Goal: Book appointment/travel/reservation

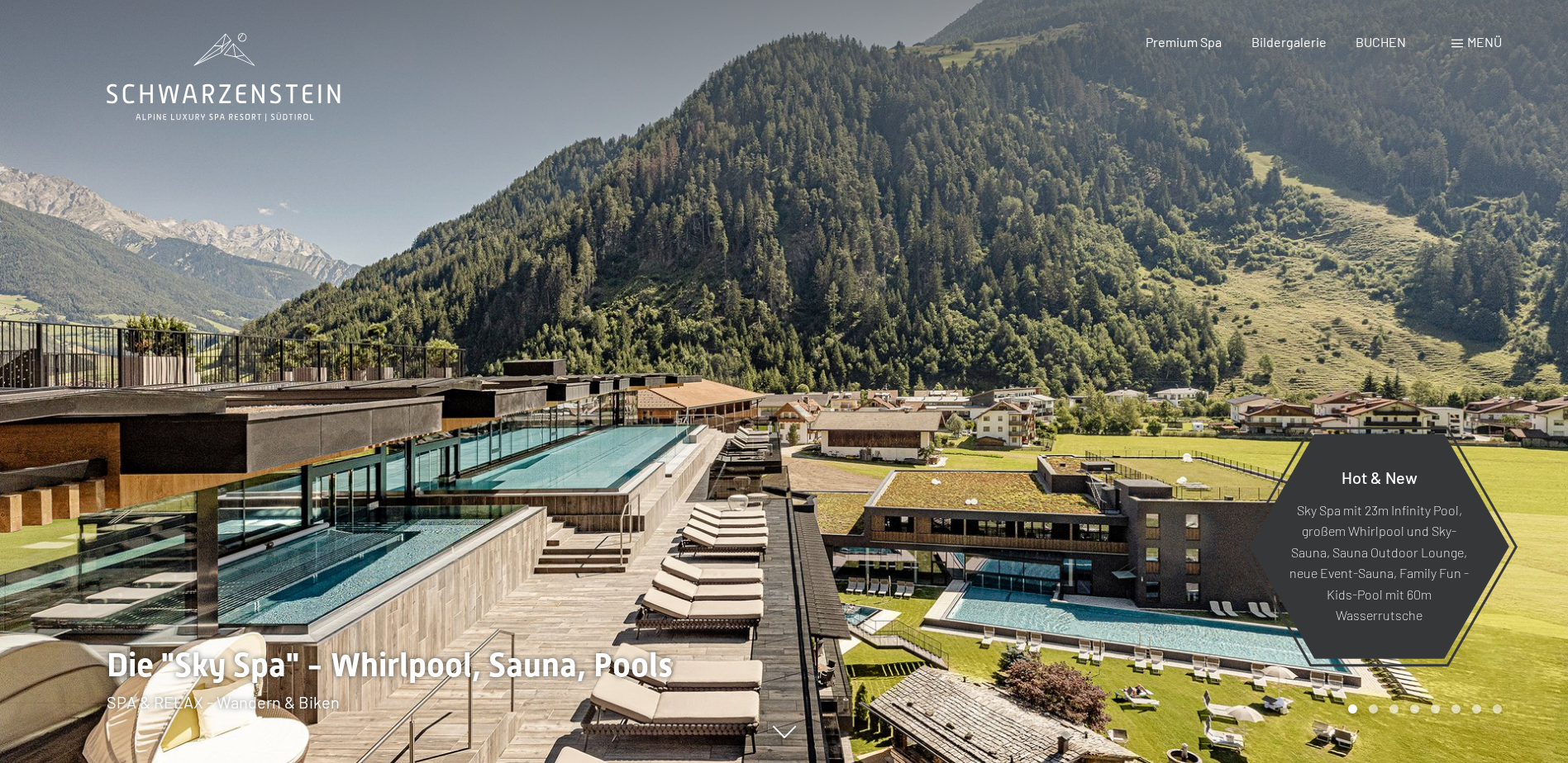
click at [1480, 45] on span "Menü" at bounding box center [1484, 41] width 35 height 16
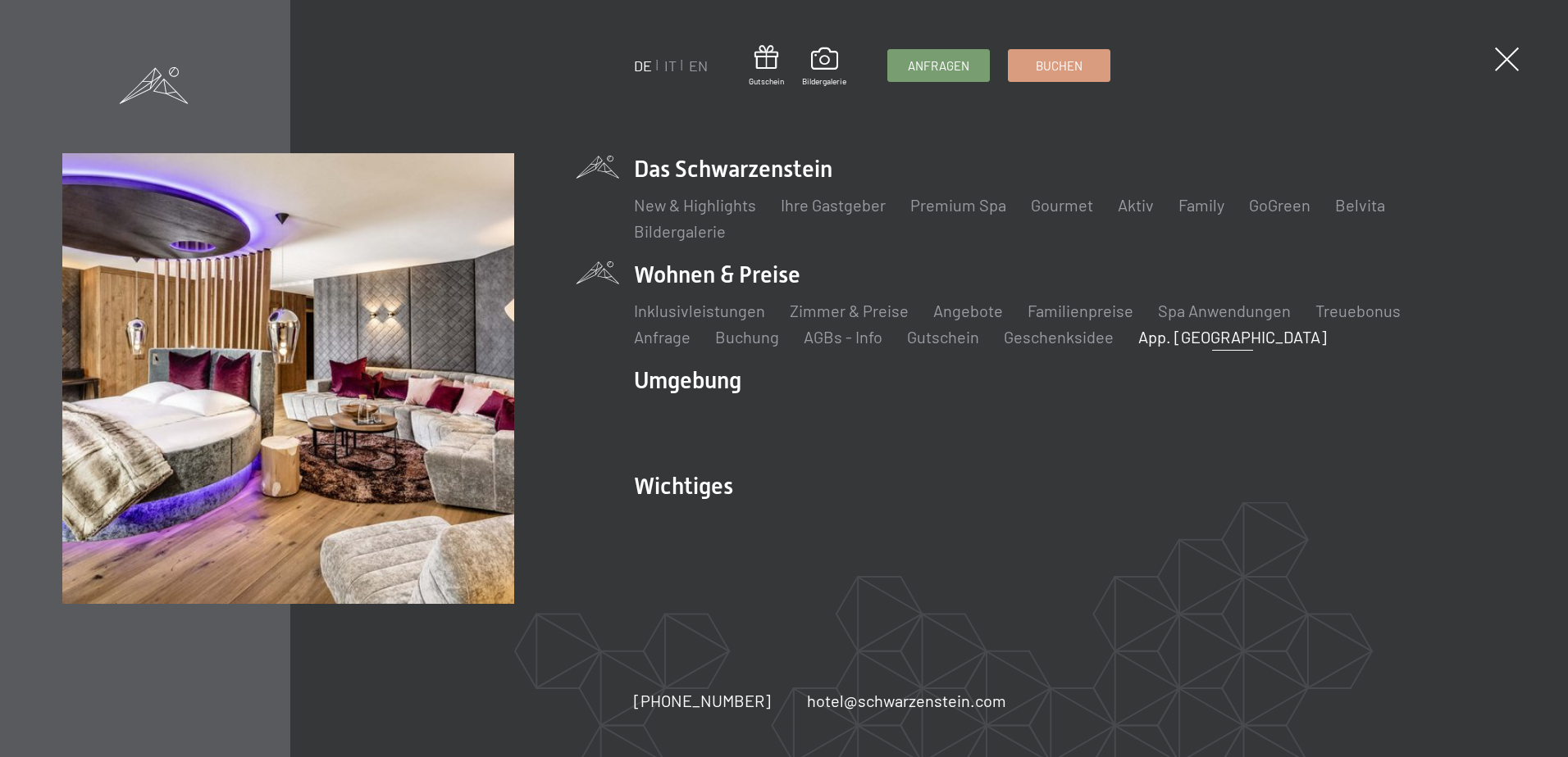
click at [1138, 341] on link "App. [GEOGRAPHIC_DATA]" at bounding box center [1233, 337] width 189 height 20
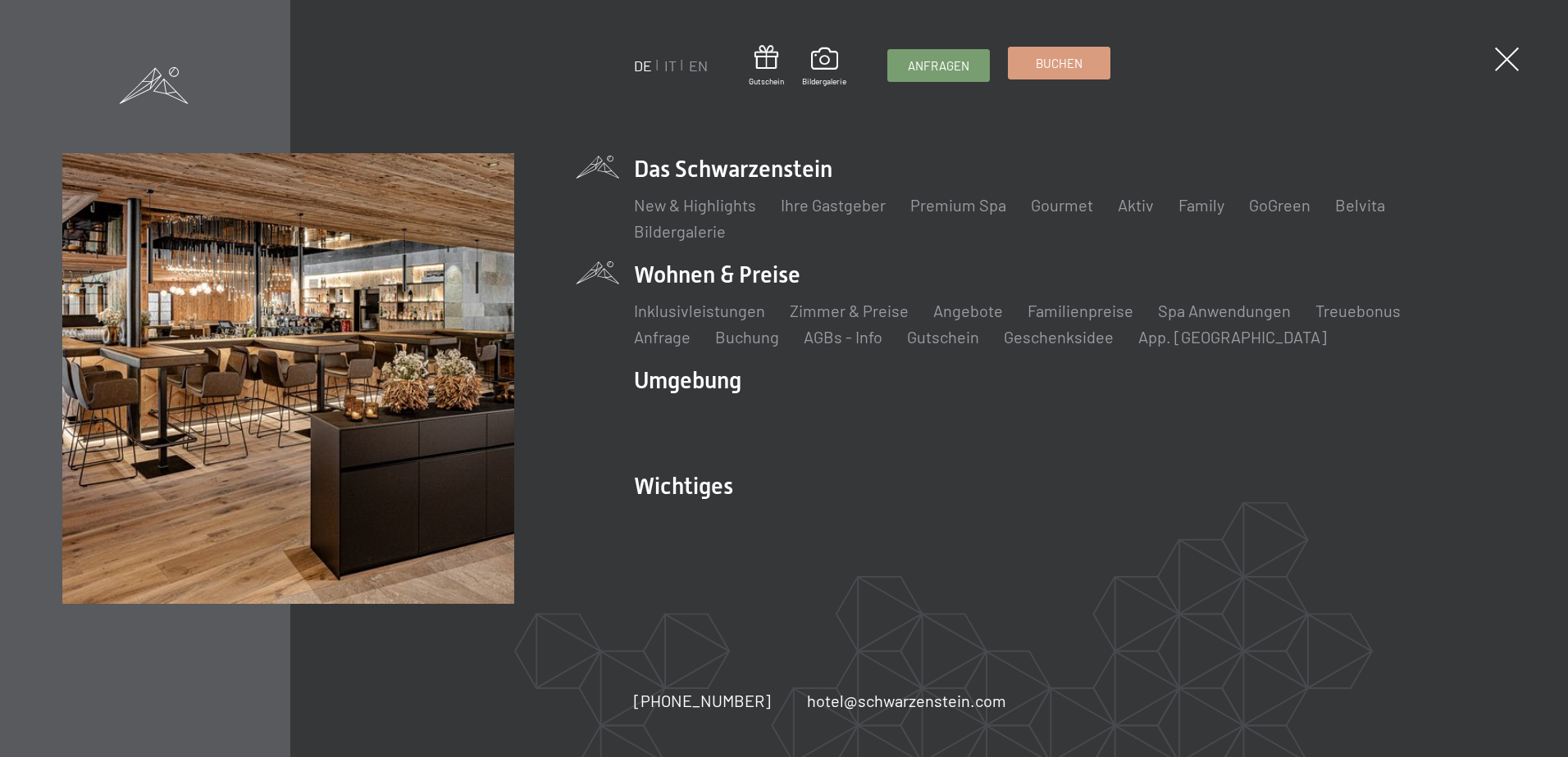
click at [1095, 71] on link "Buchen" at bounding box center [1059, 63] width 101 height 31
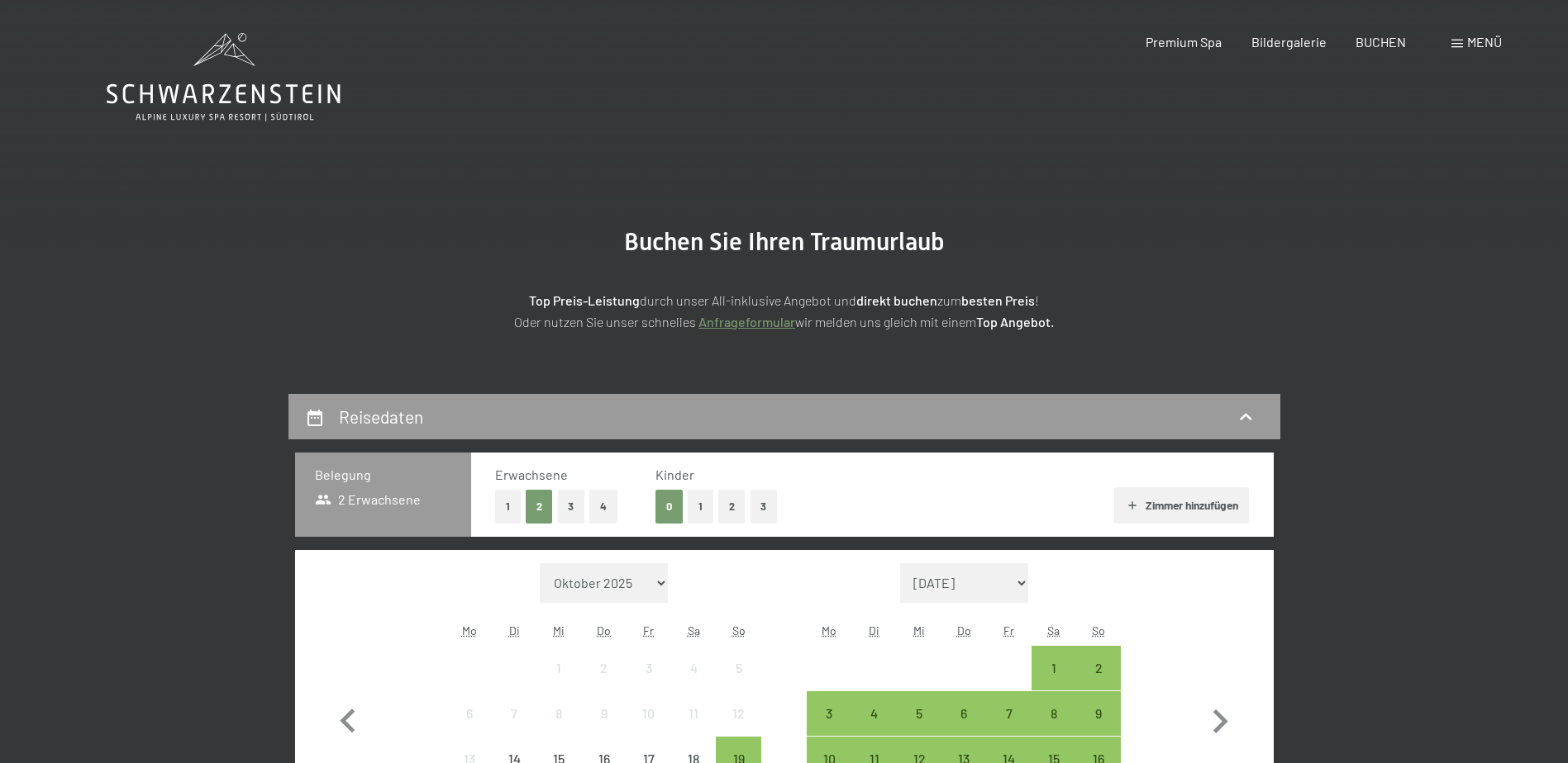
click at [727, 503] on button "2" at bounding box center [731, 506] width 27 height 34
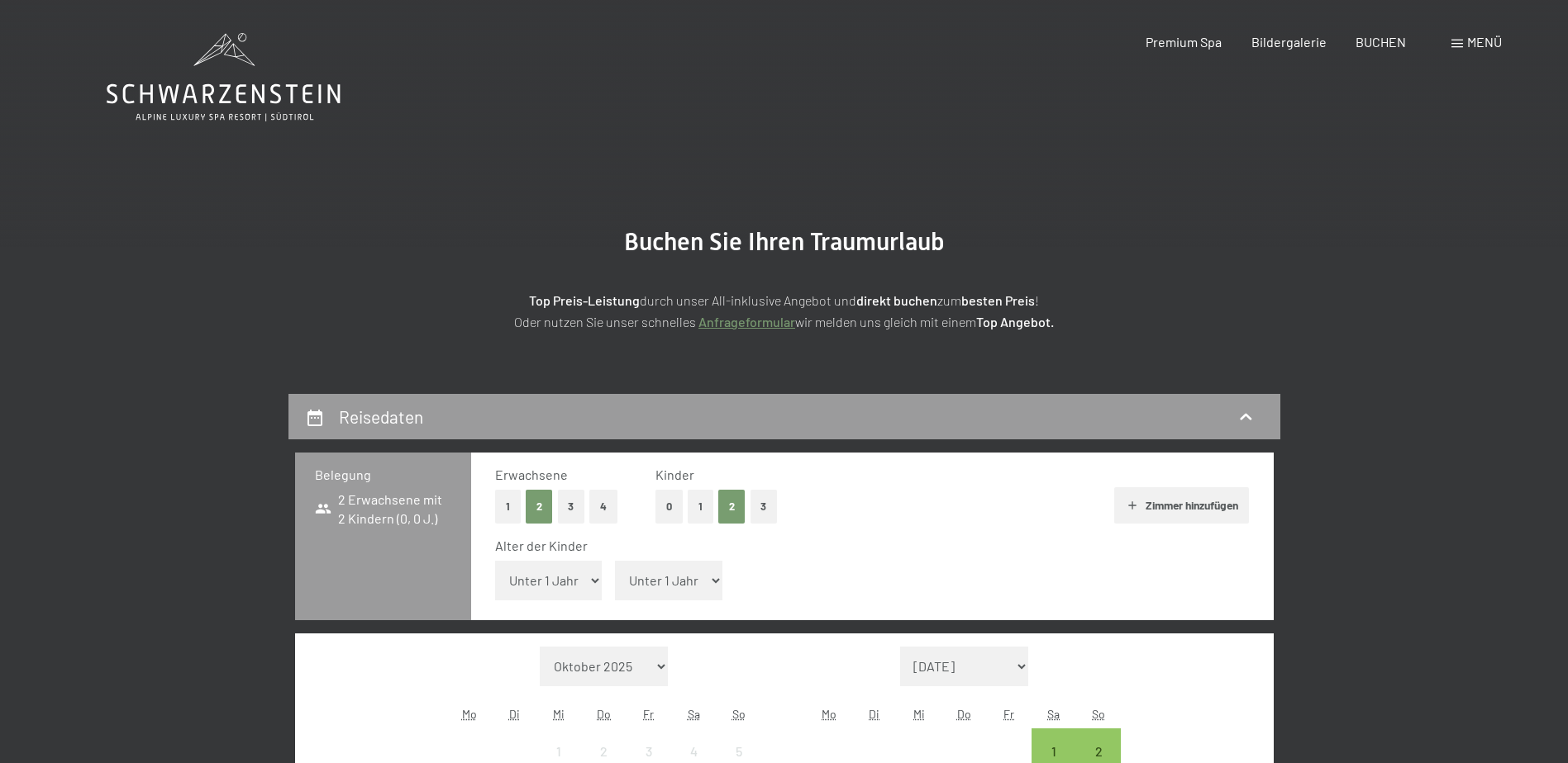
click at [594, 585] on select "Unter 1 Jahr 1 Jahr 2 Jahre 3 Jahre 4 Jahre 5 Jahre 6 Jahre 7 Jahre 8 Jahre 9 J…" at bounding box center [549, 581] width 108 height 40
select select "12"
click at [495, 561] on select "Unter 1 Jahr 1 Jahr 2 Jahre 3 Jahre 4 Jahre 5 Jahre 6 Jahre 7 Jahre 8 Jahre 9 J…" at bounding box center [549, 581] width 108 height 40
click at [712, 581] on select "Unter 1 Jahr 1 Jahr 2 Jahre 3 Jahre 4 Jahre 5 Jahre 6 Jahre 7 Jahre 8 Jahre 9 J…" at bounding box center [669, 581] width 108 height 40
select select "16"
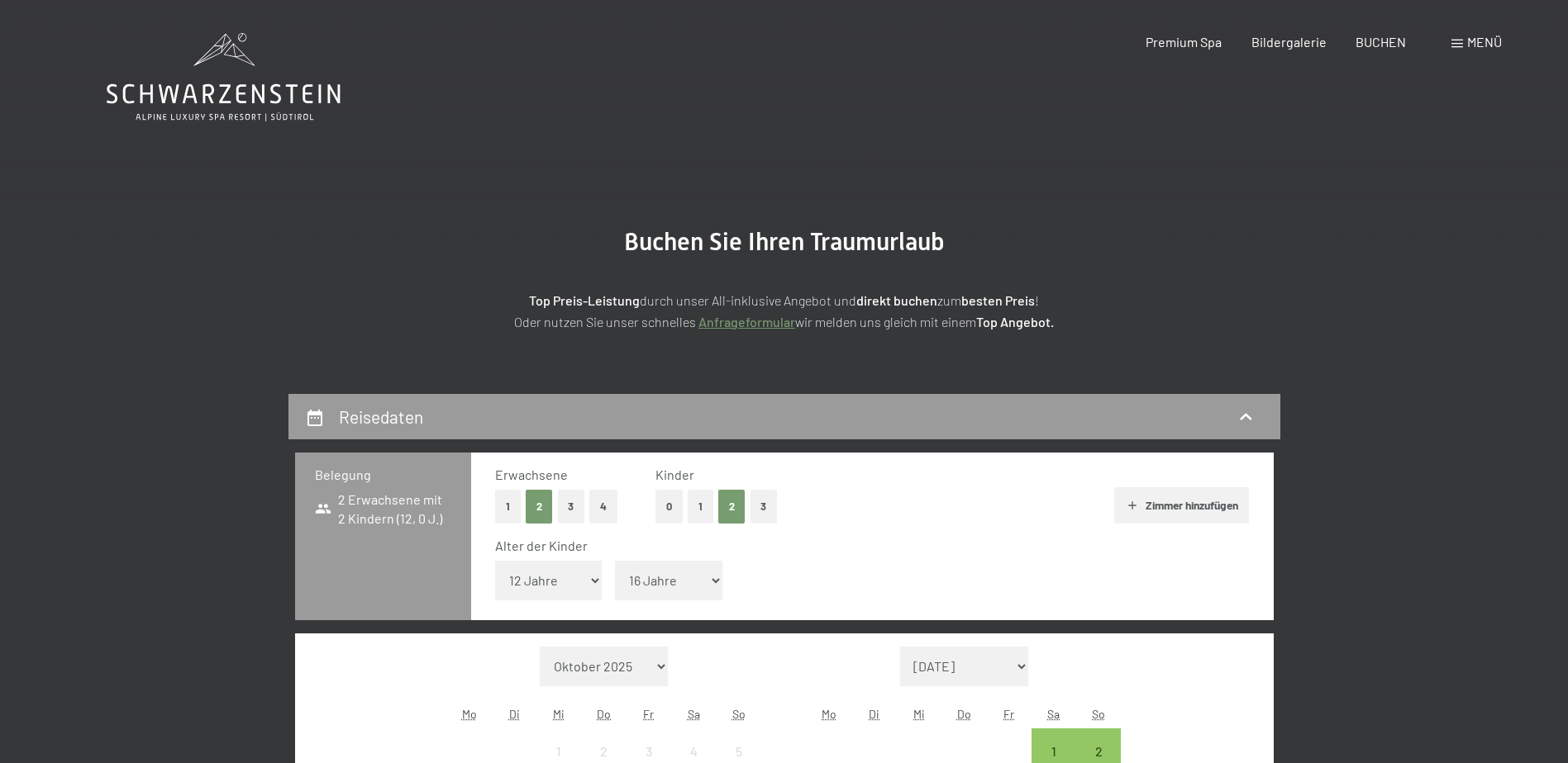
click at [615, 561] on select "Unter 1 Jahr 1 Jahr 2 Jahre 3 Jahre 4 Jahre 5 Jahre 6 Jahre 7 Jahre 8 Jahre 9 J…" at bounding box center [669, 581] width 108 height 40
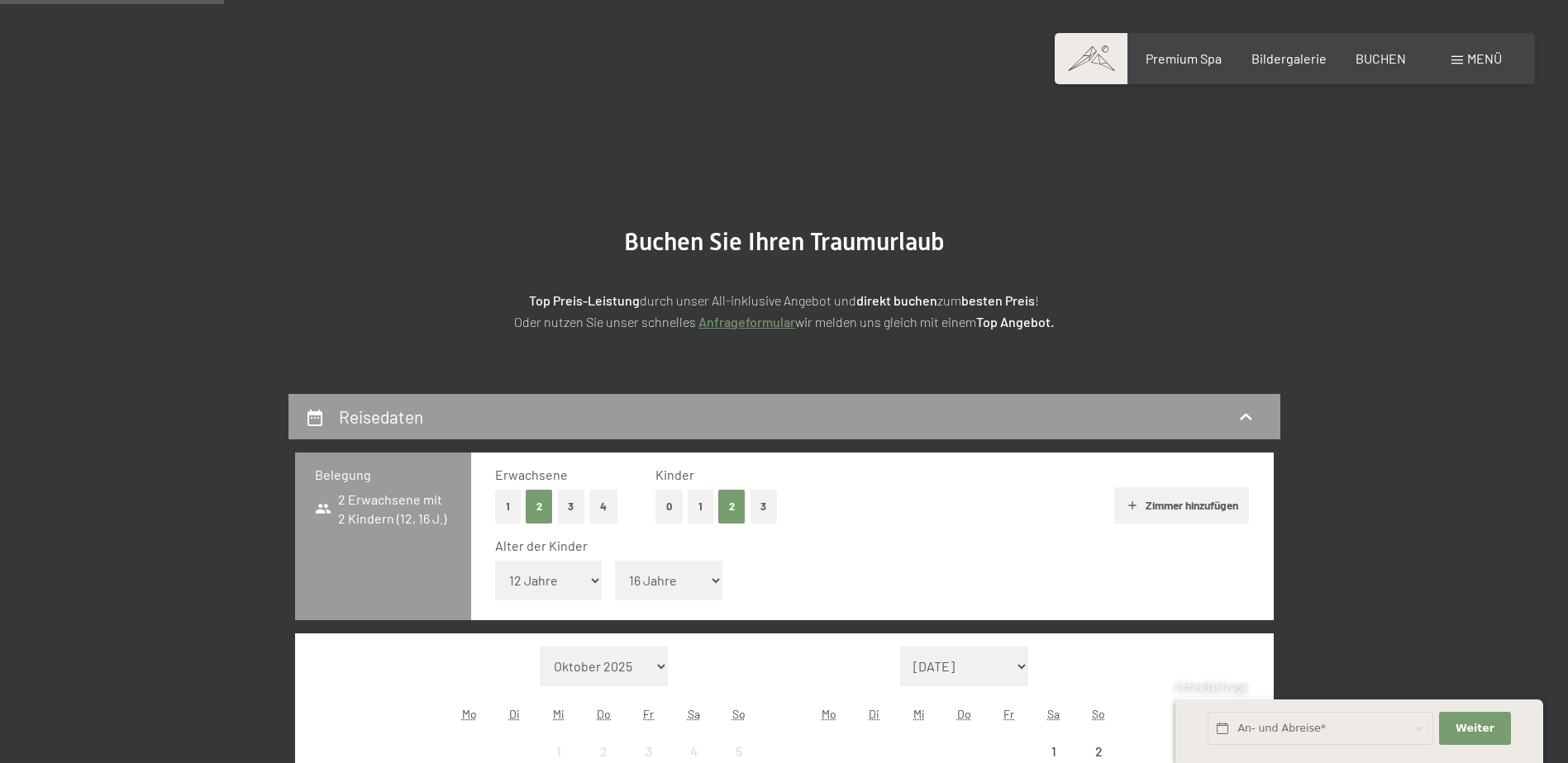
scroll to position [330, 0]
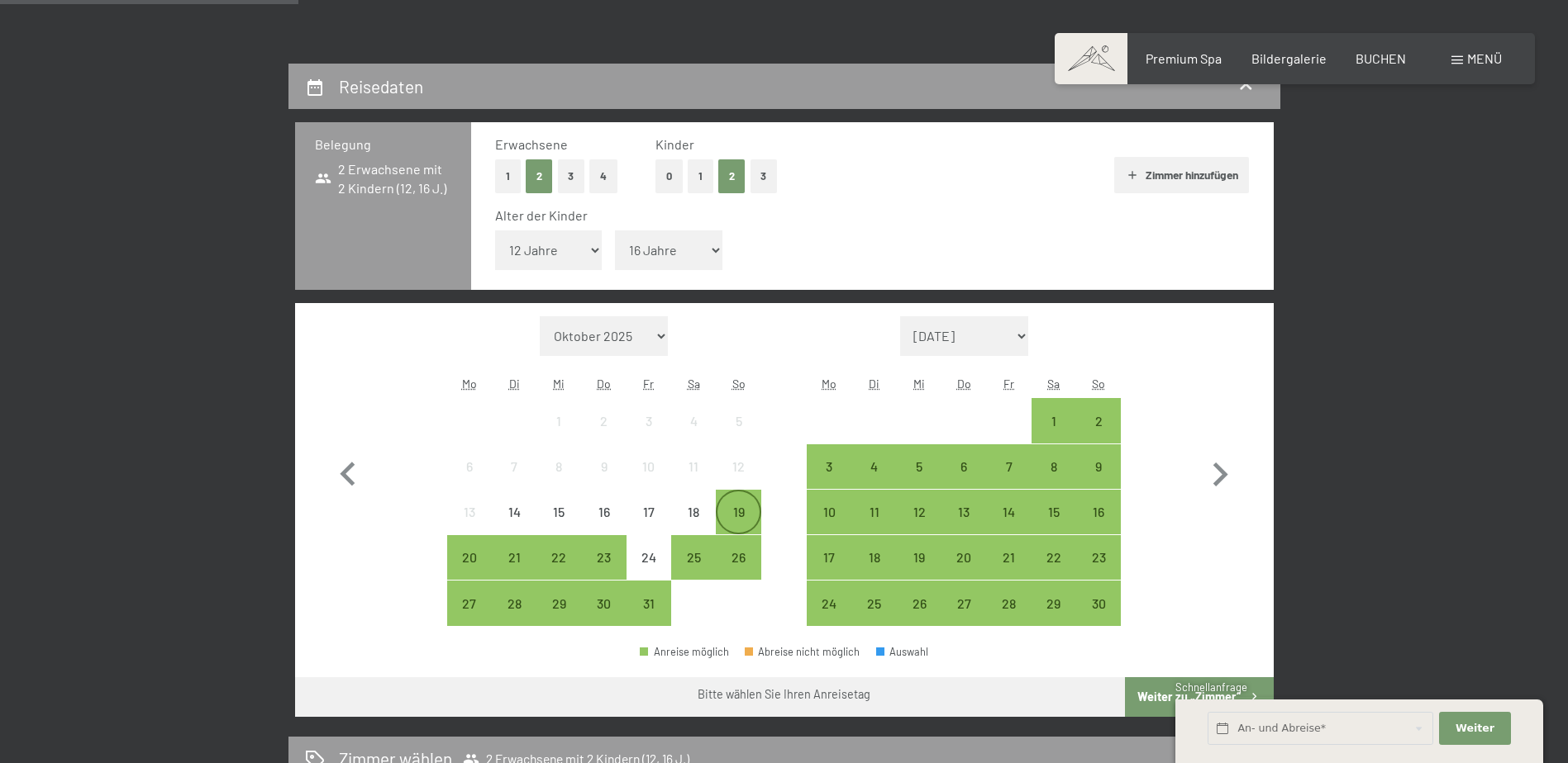
click at [738, 513] on div "19" at bounding box center [738, 526] width 41 height 41
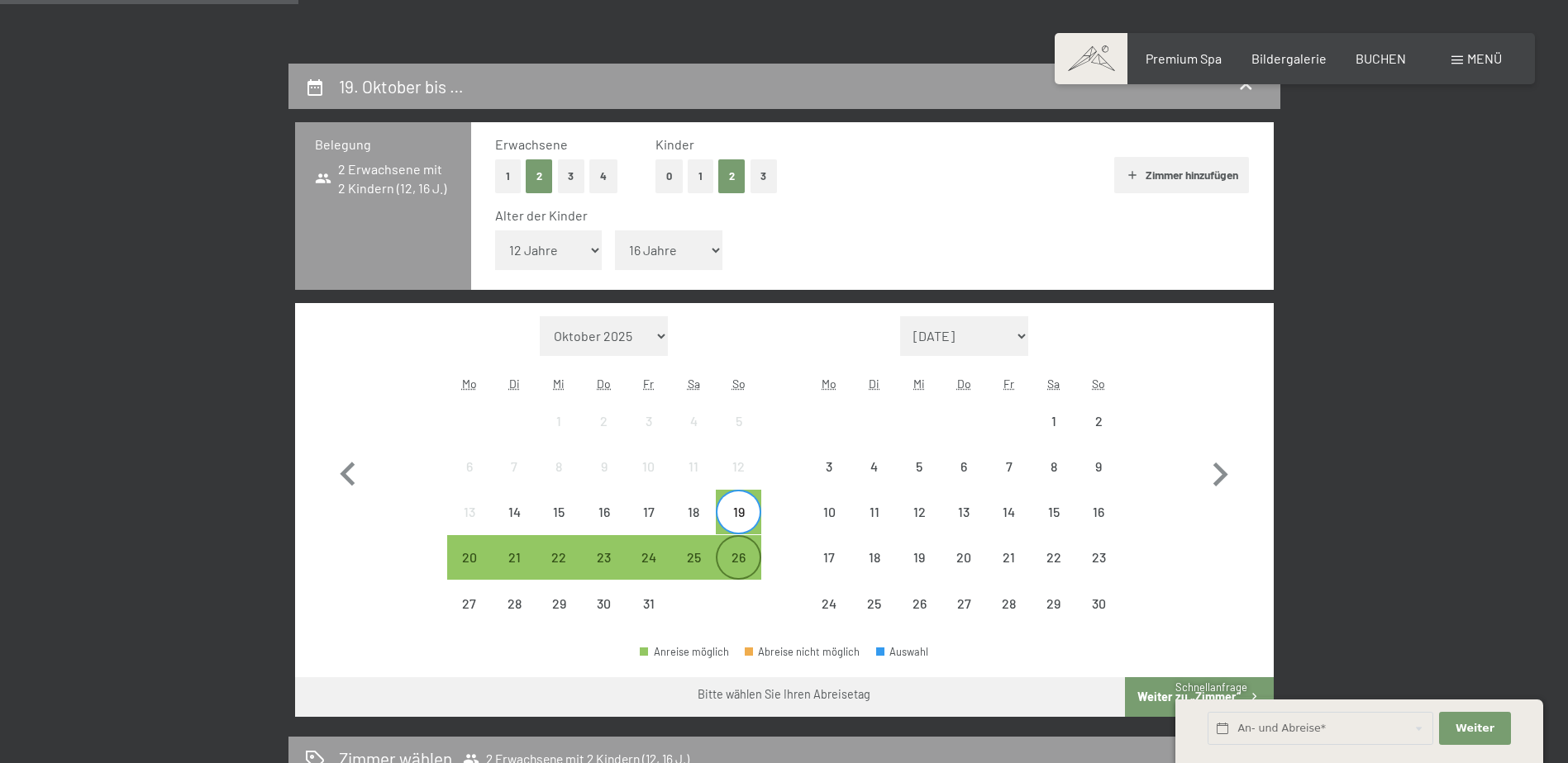
click at [736, 558] on div "26" at bounding box center [738, 572] width 41 height 41
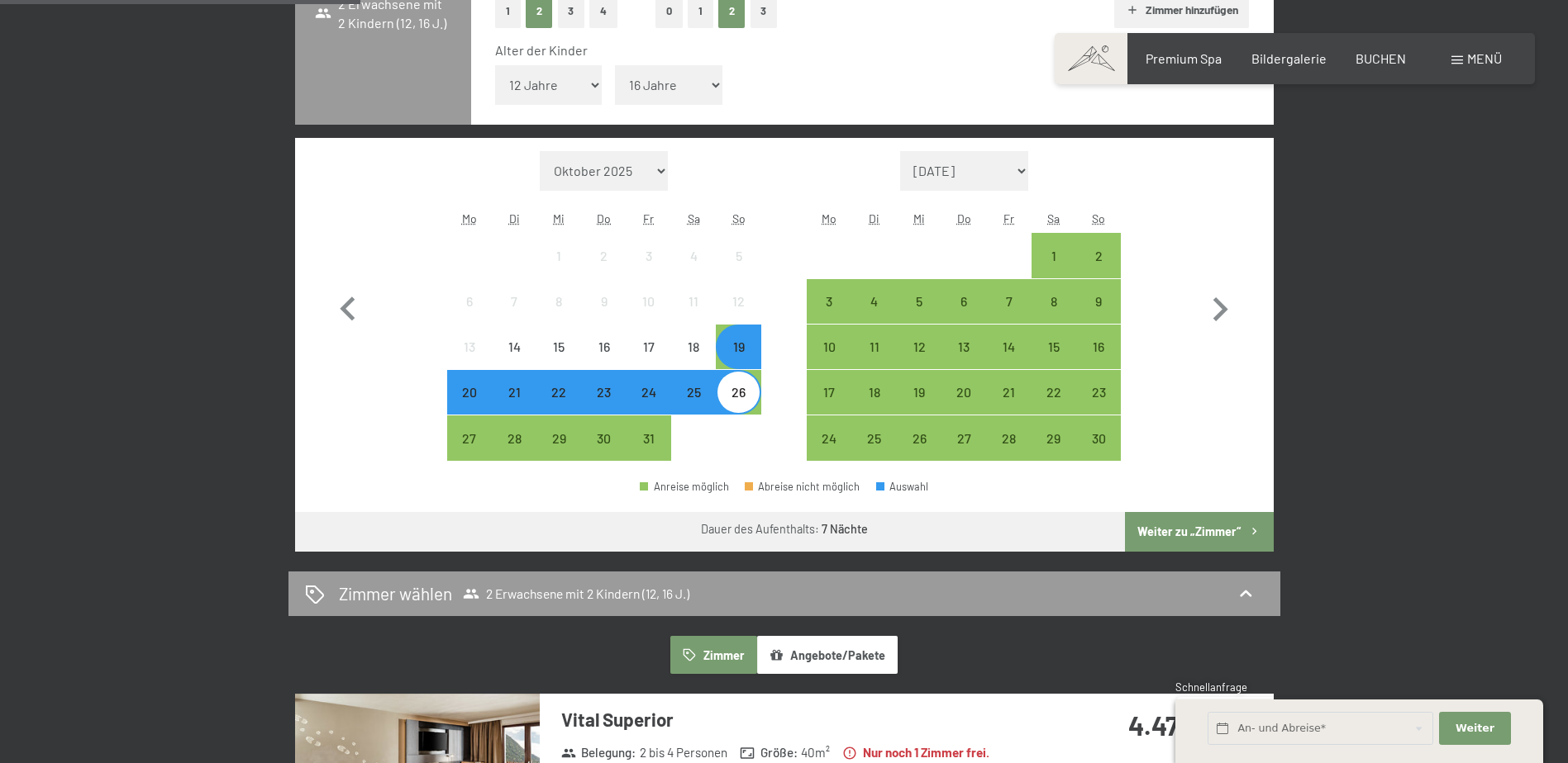
scroll to position [578, 0]
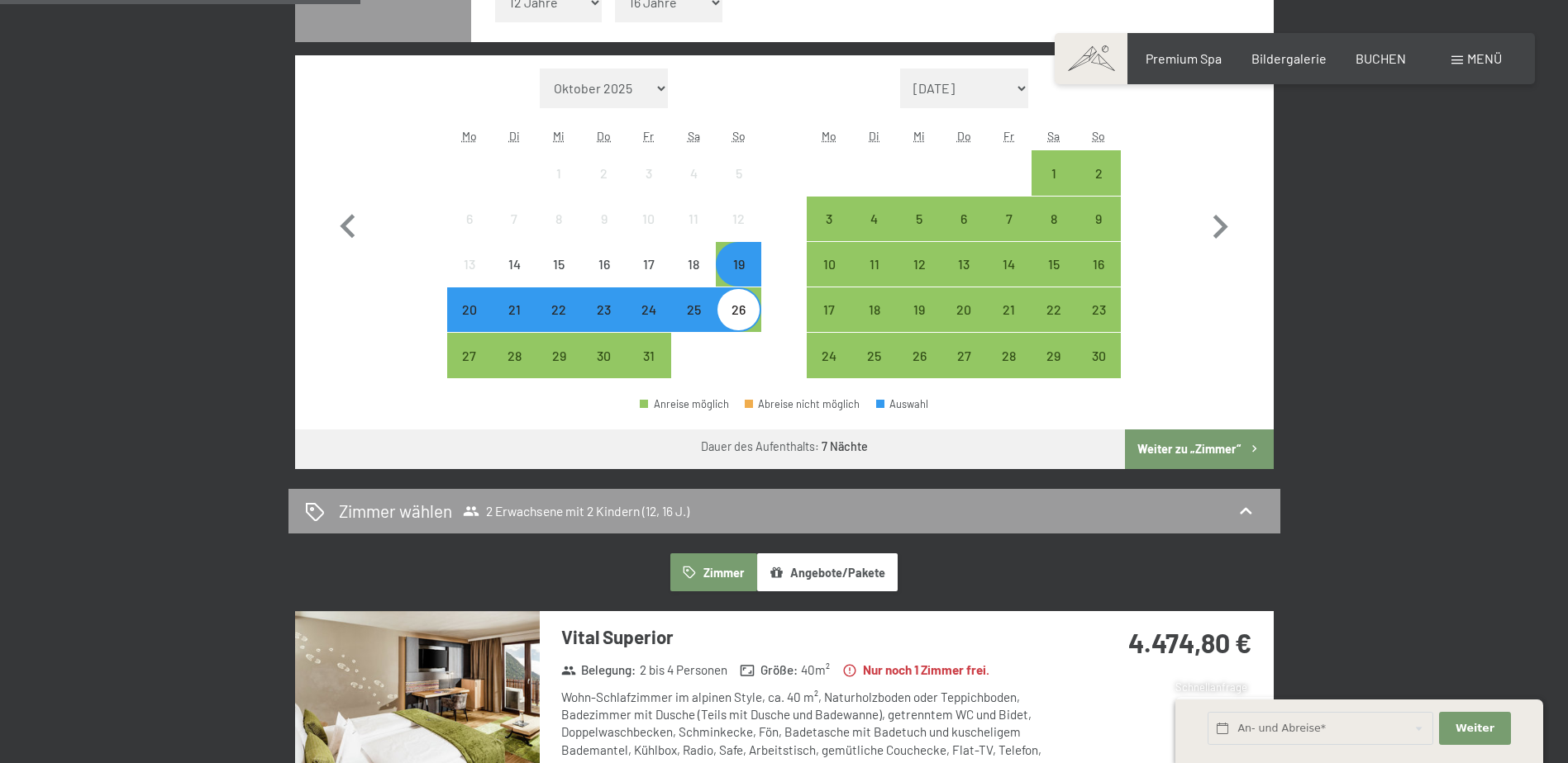
click at [1229, 448] on button "Weiter zu „Zimmer“" at bounding box center [1199, 449] width 148 height 40
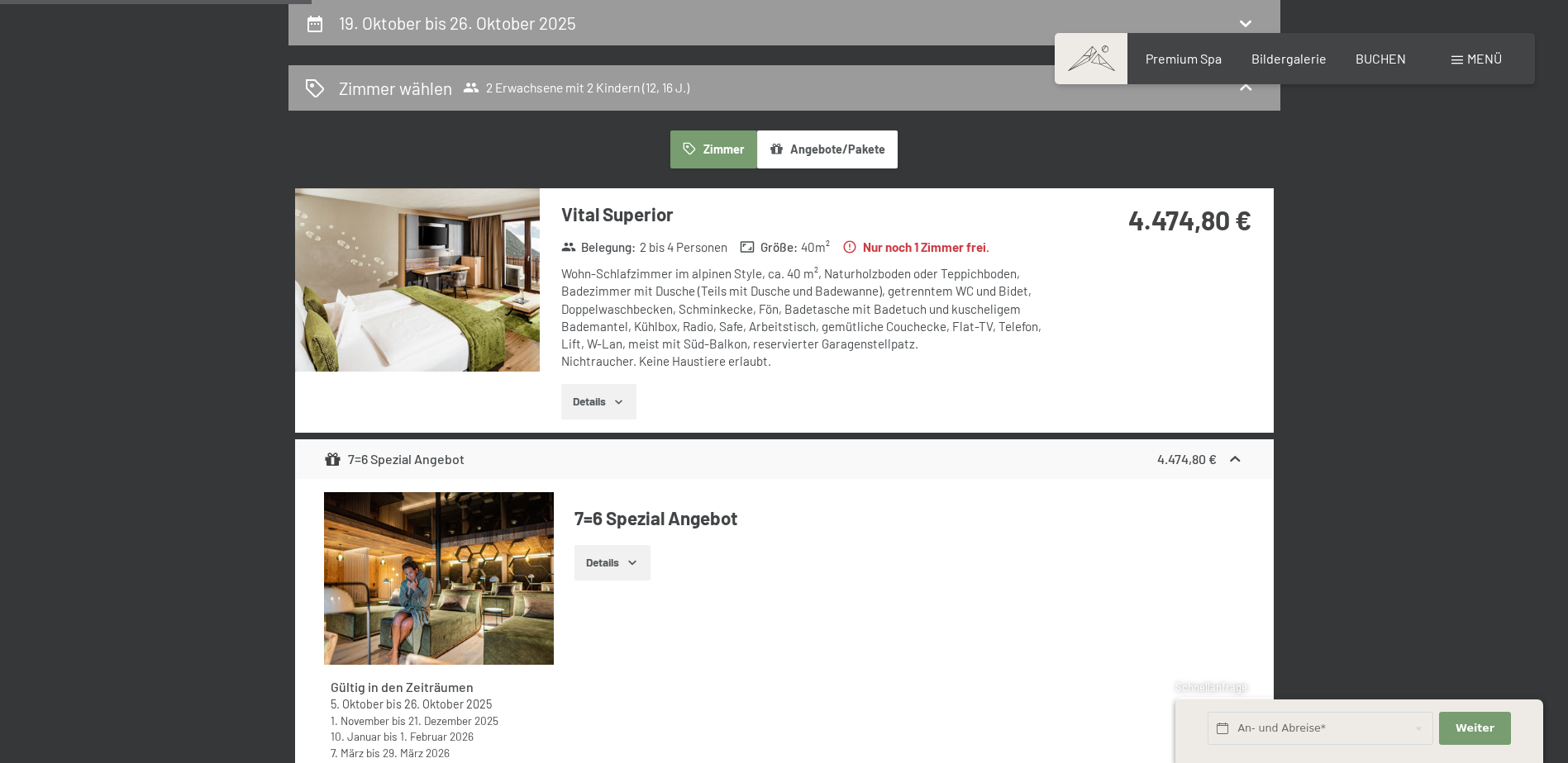
scroll to position [311, 0]
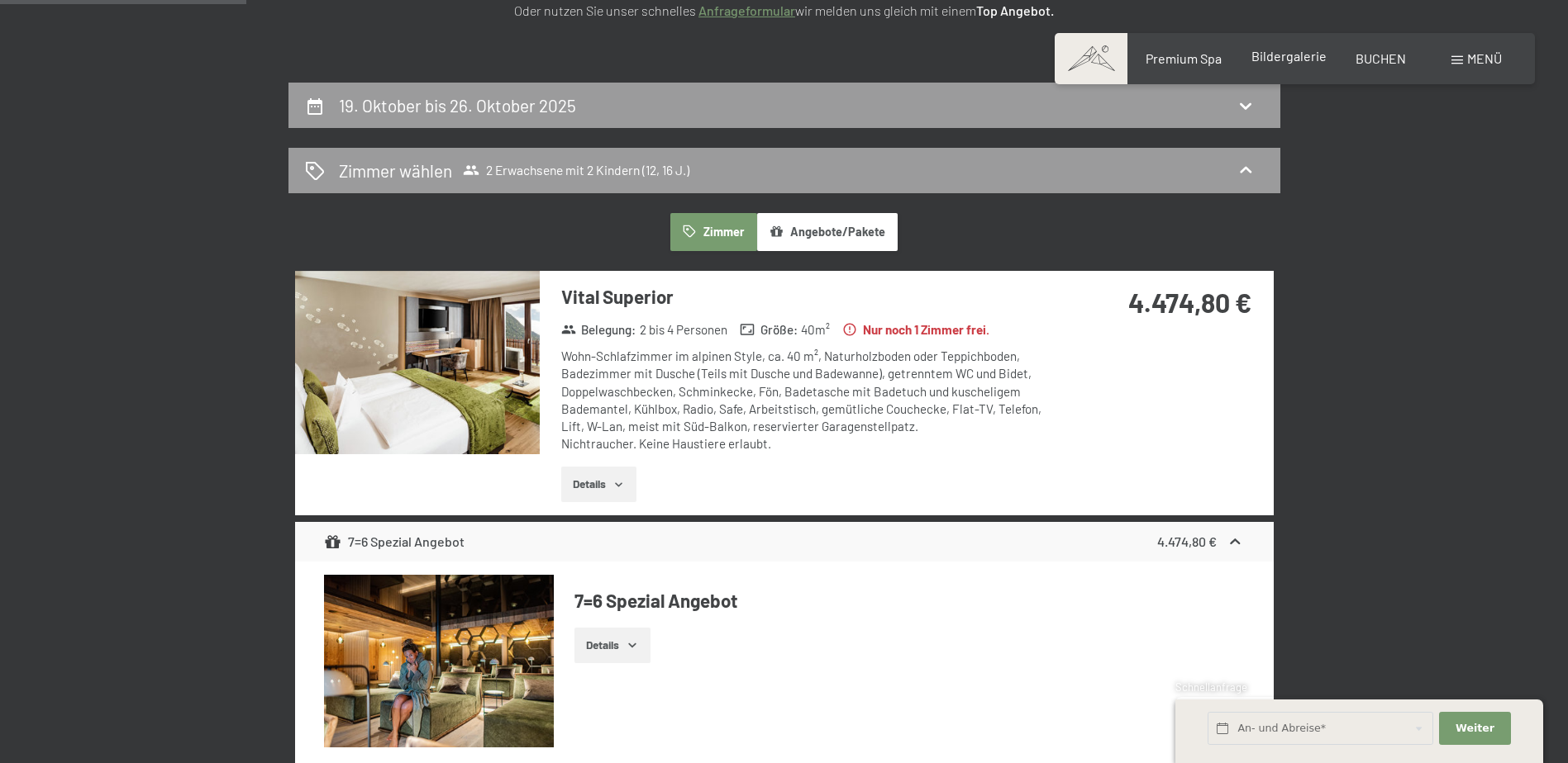
click at [1284, 57] on span "Bildergalerie" at bounding box center [1288, 55] width 75 height 16
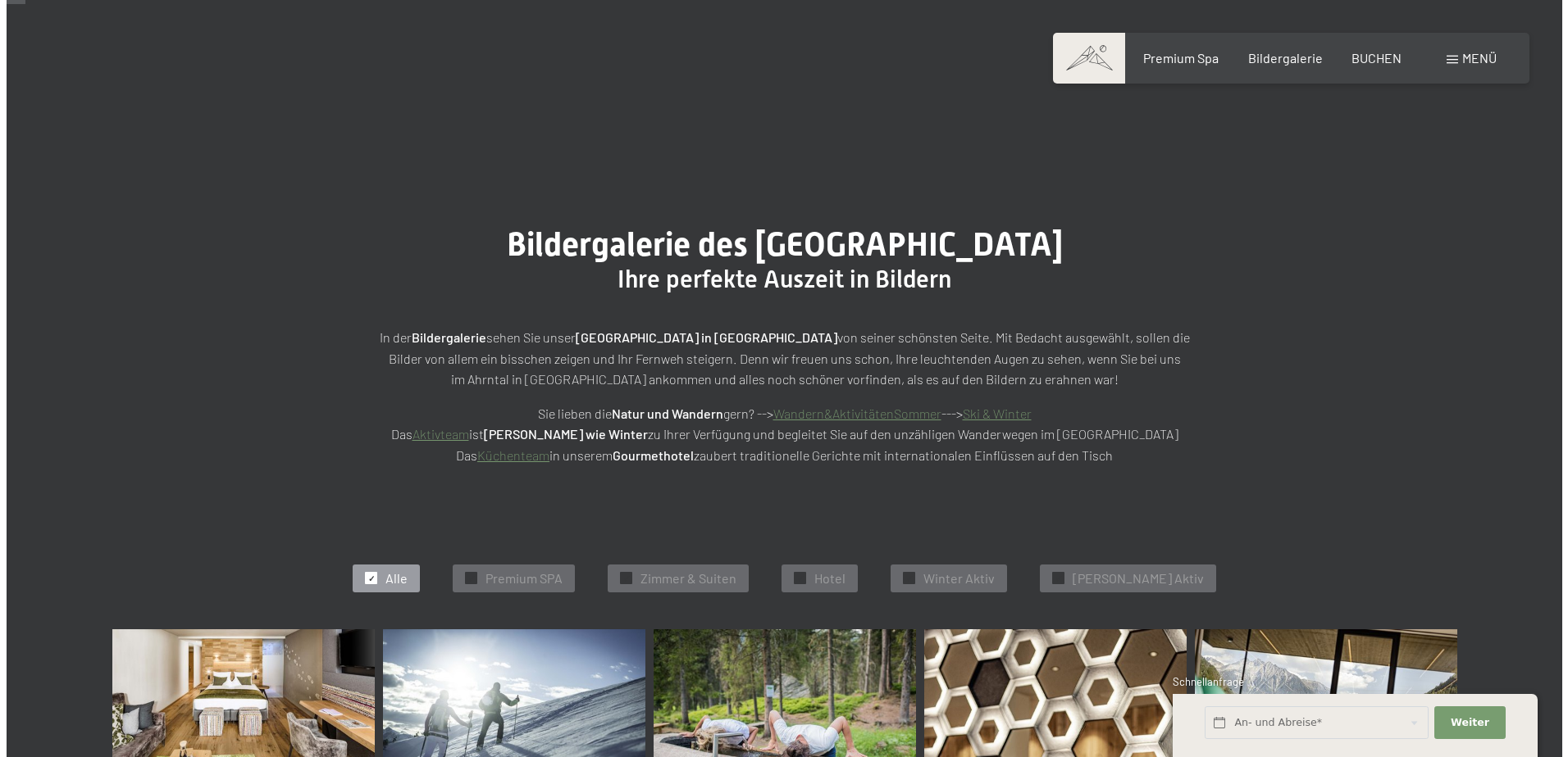
scroll to position [410, 0]
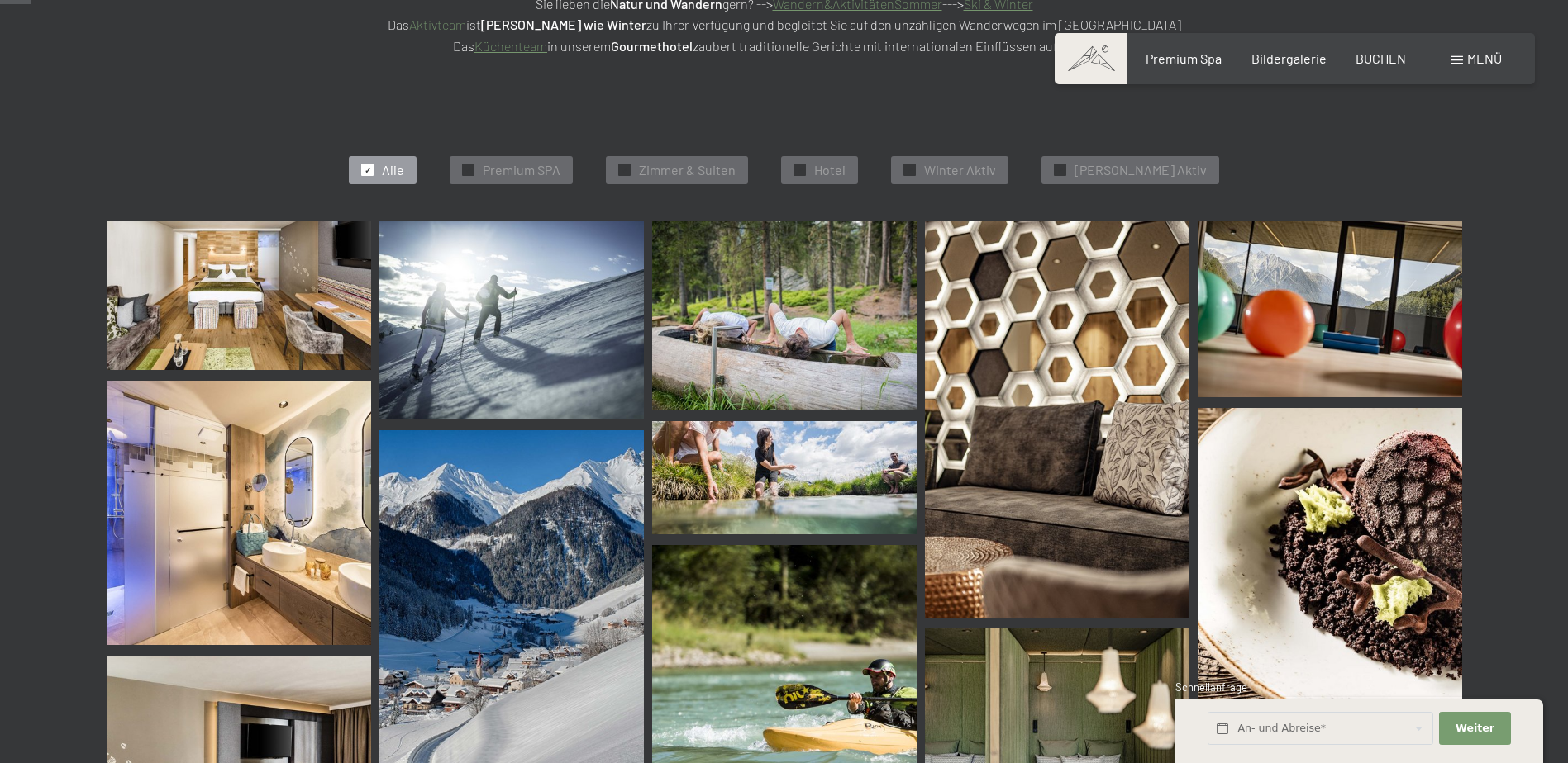
click at [1480, 60] on span "Menü" at bounding box center [1484, 58] width 35 height 16
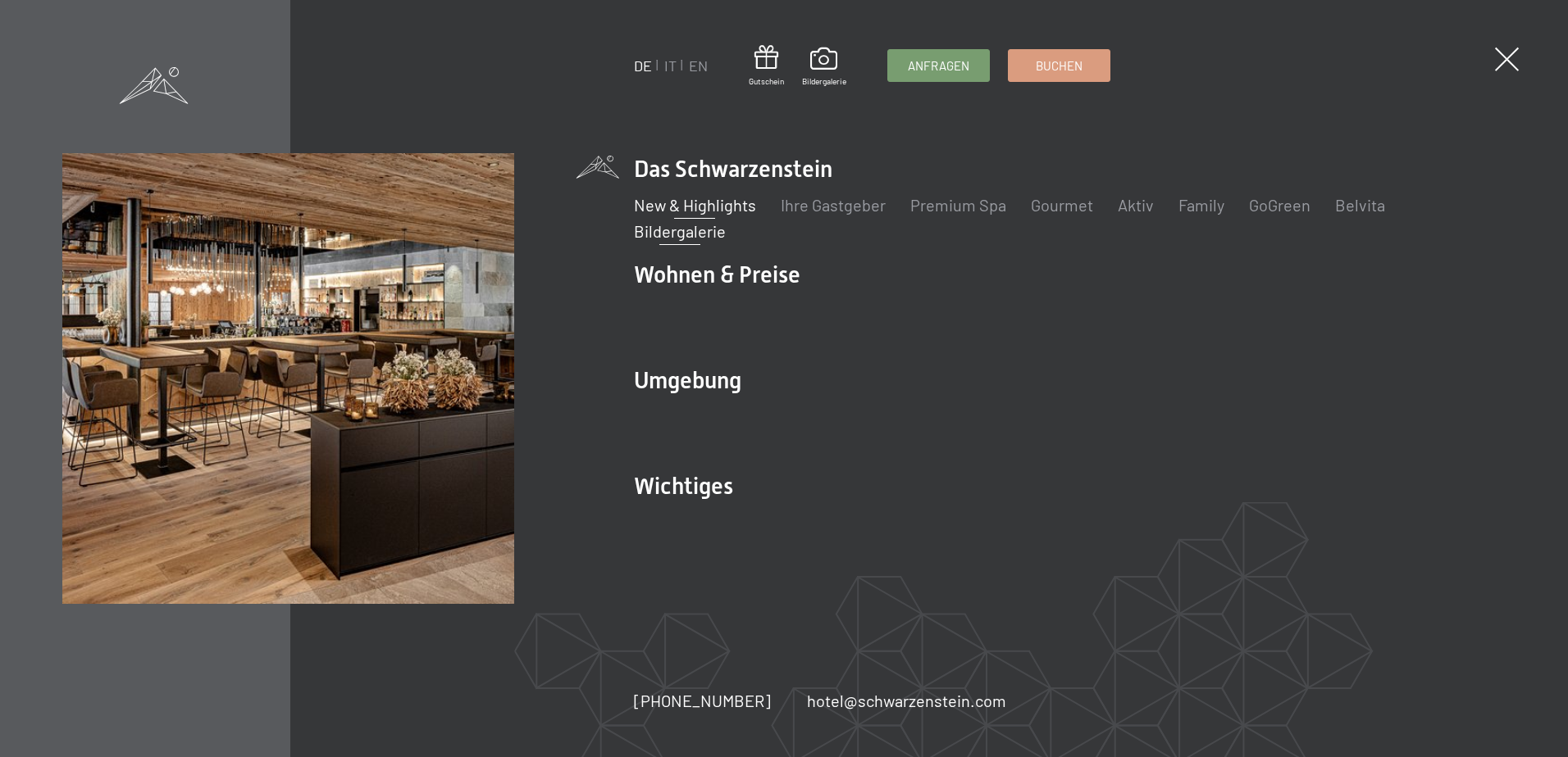
click at [724, 204] on link "New & Highlights" at bounding box center [695, 205] width 122 height 20
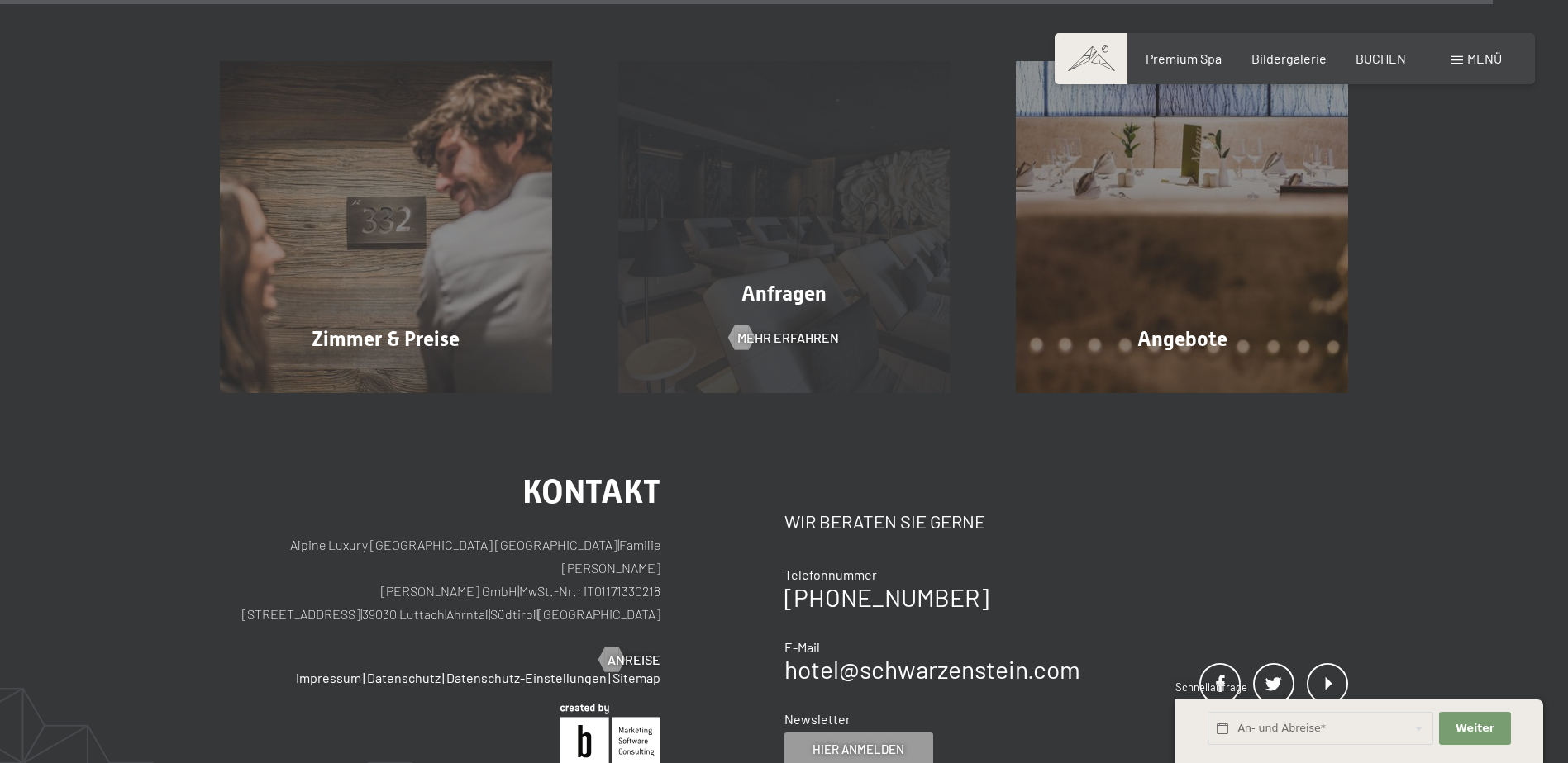
scroll to position [7375, 0]
